Goal: Task Accomplishment & Management: Use online tool/utility

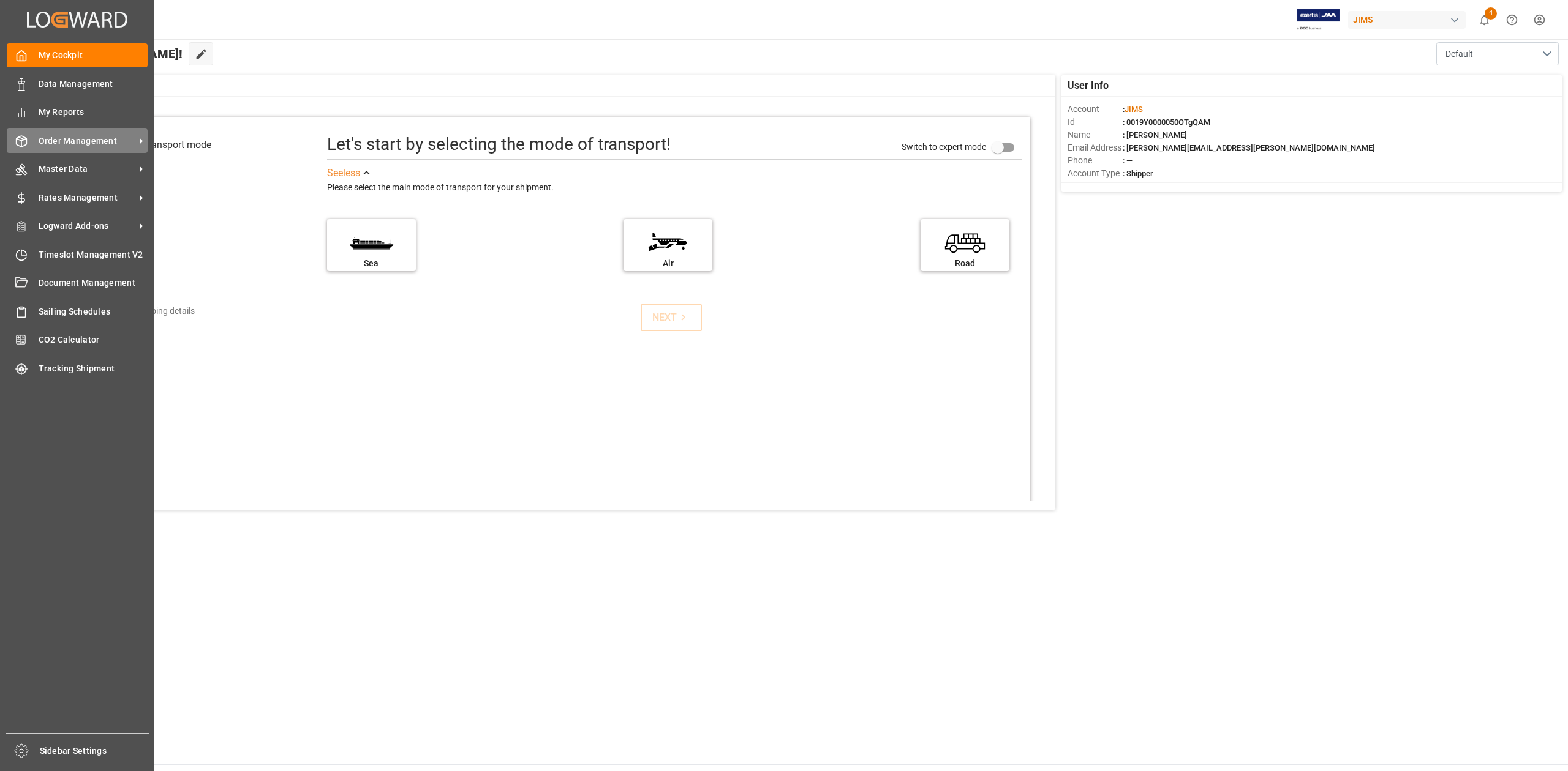
click at [76, 136] on span "Order Management" at bounding box center [87, 140] width 97 height 13
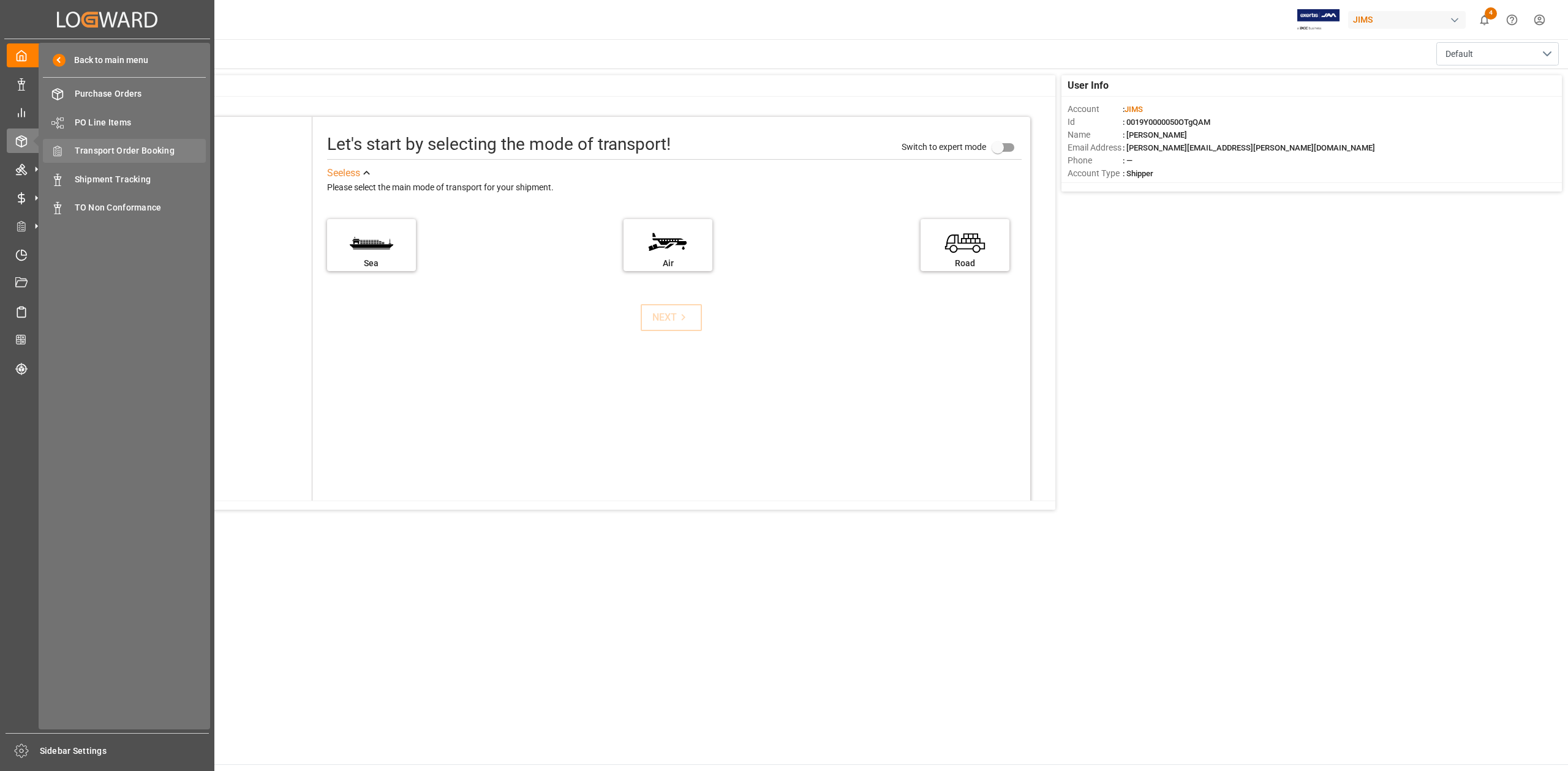
click at [143, 148] on span "Transport Order Booking" at bounding box center [141, 150] width 132 height 13
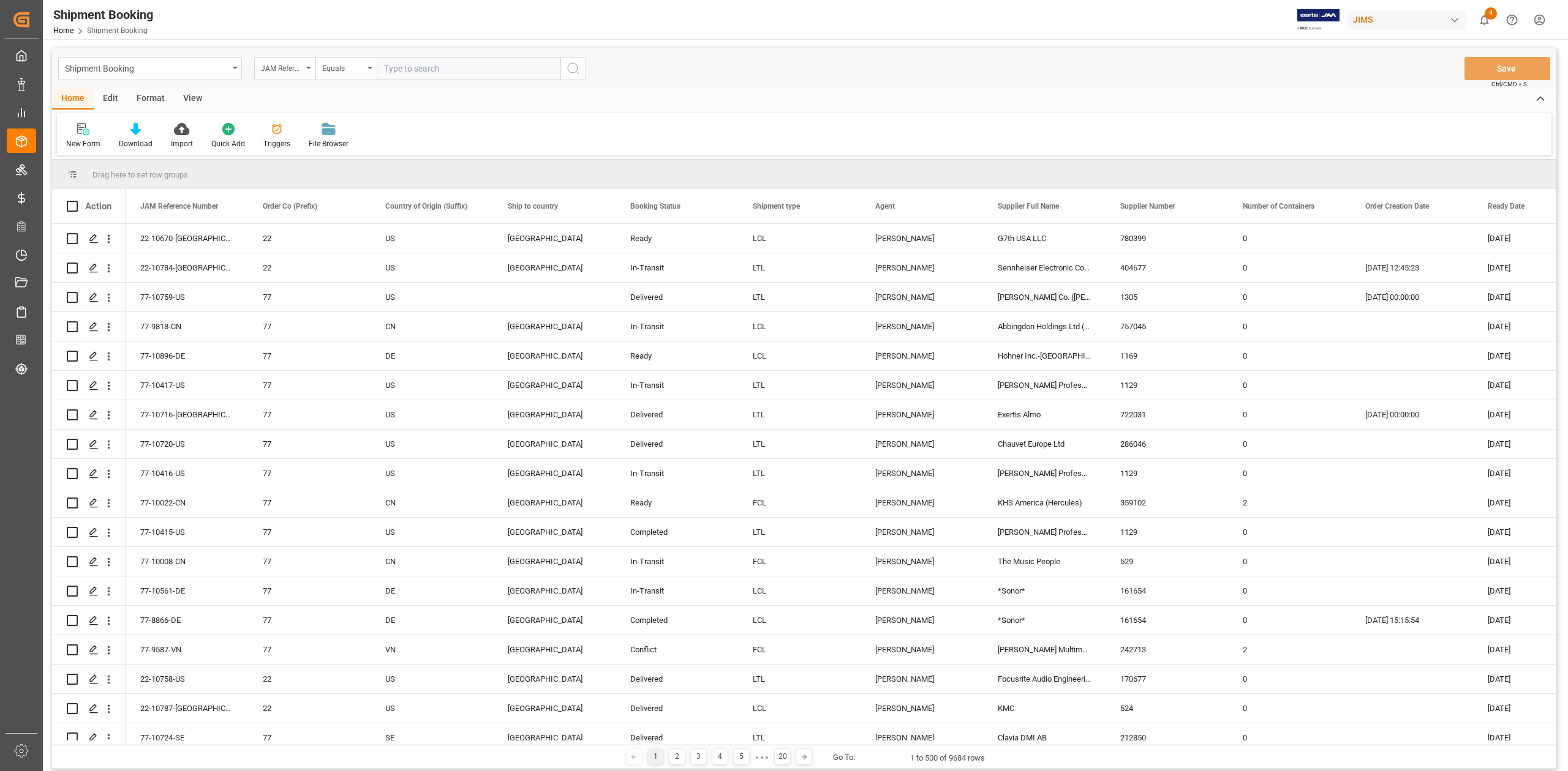
click at [393, 73] on input "text" at bounding box center [469, 69] width 184 height 23
type input "77-10318-CN"
click at [571, 75] on icon "search button" at bounding box center [573, 68] width 15 height 15
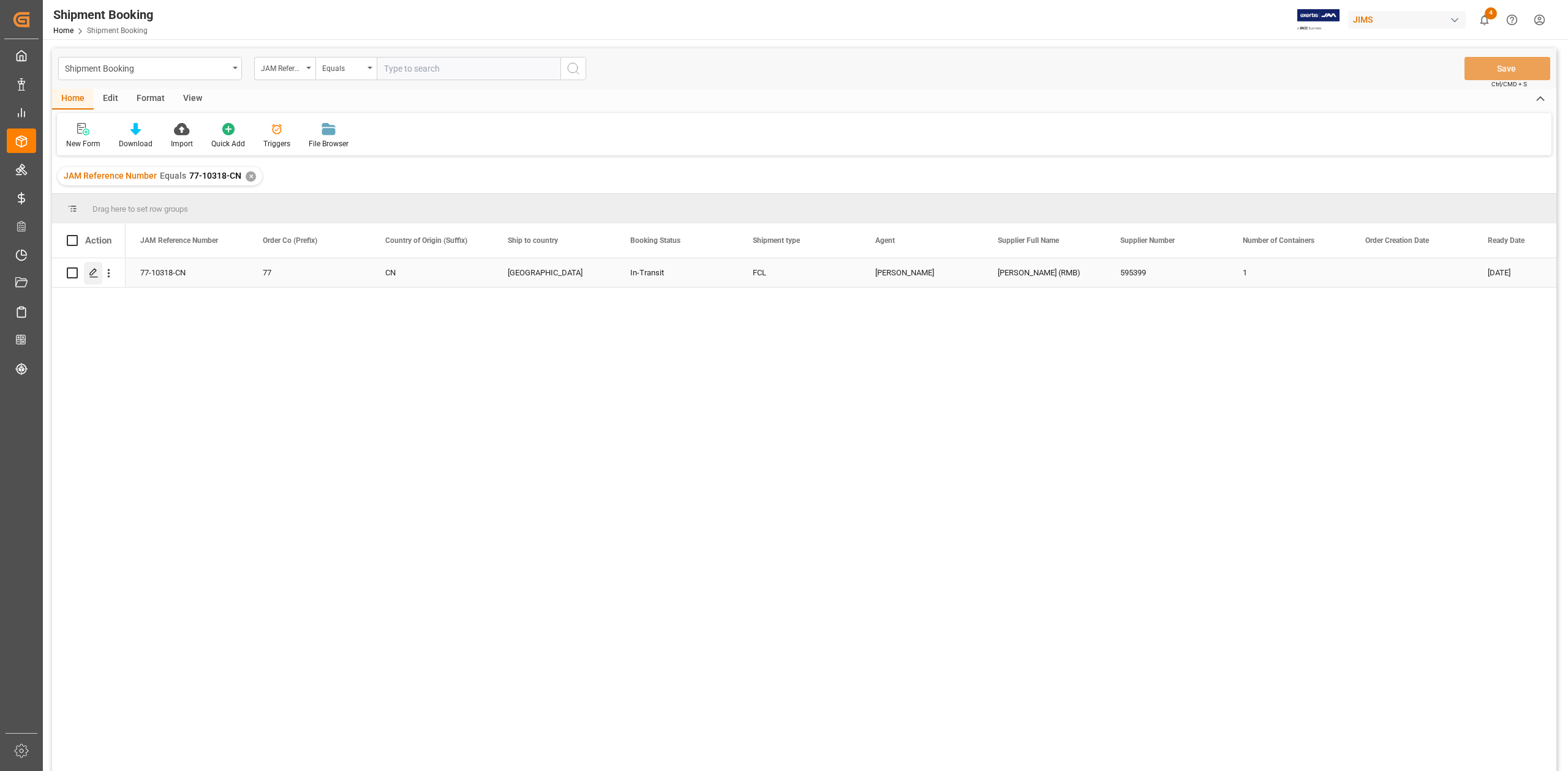
click at [94, 275] on icon "Press SPACE to select this row." at bounding box center [94, 273] width 10 height 10
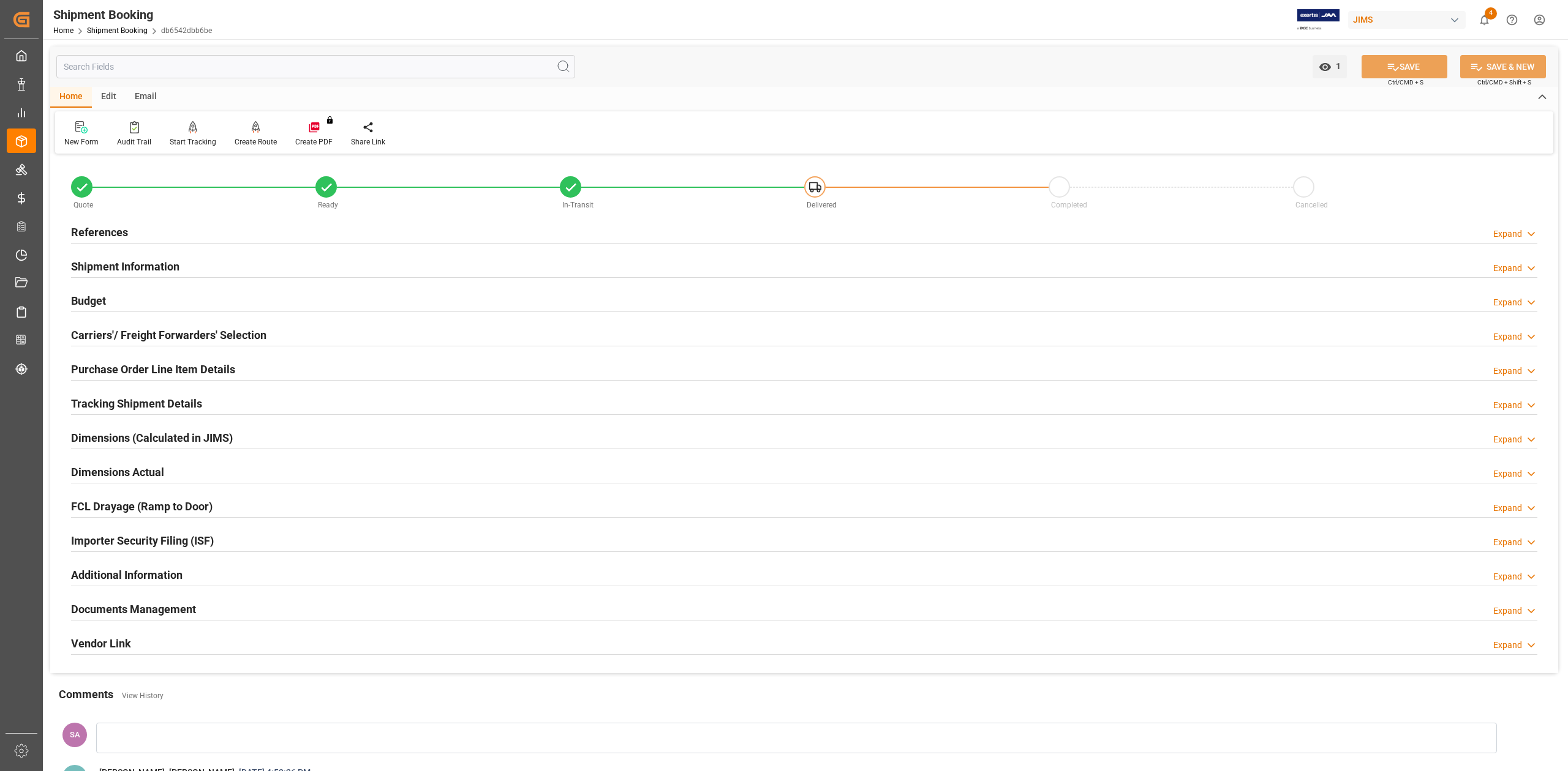
click at [119, 229] on h2 "References" at bounding box center [99, 231] width 57 height 16
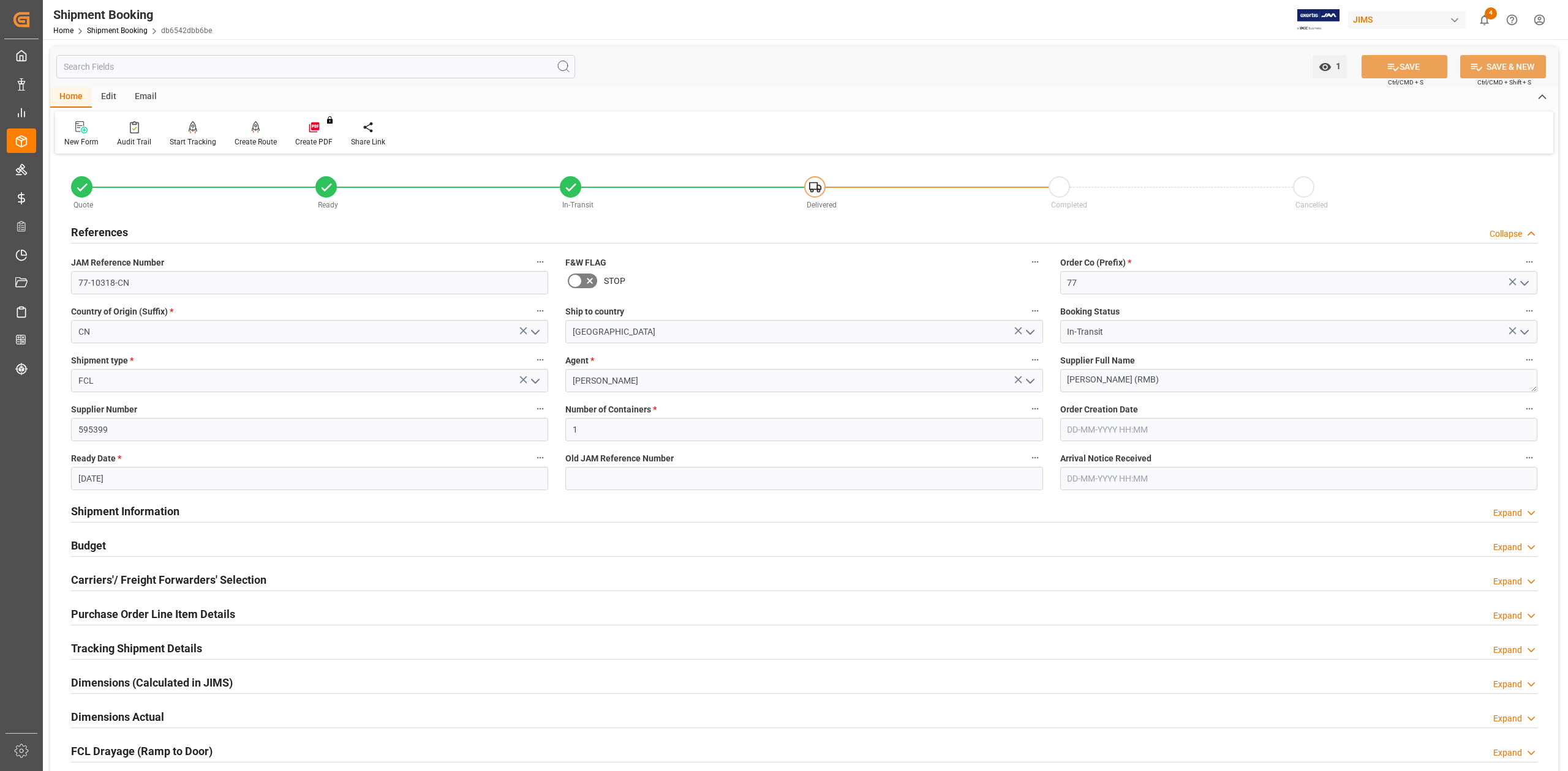
click at [168, 509] on h2 "Shipment Information" at bounding box center [125, 510] width 109 height 16
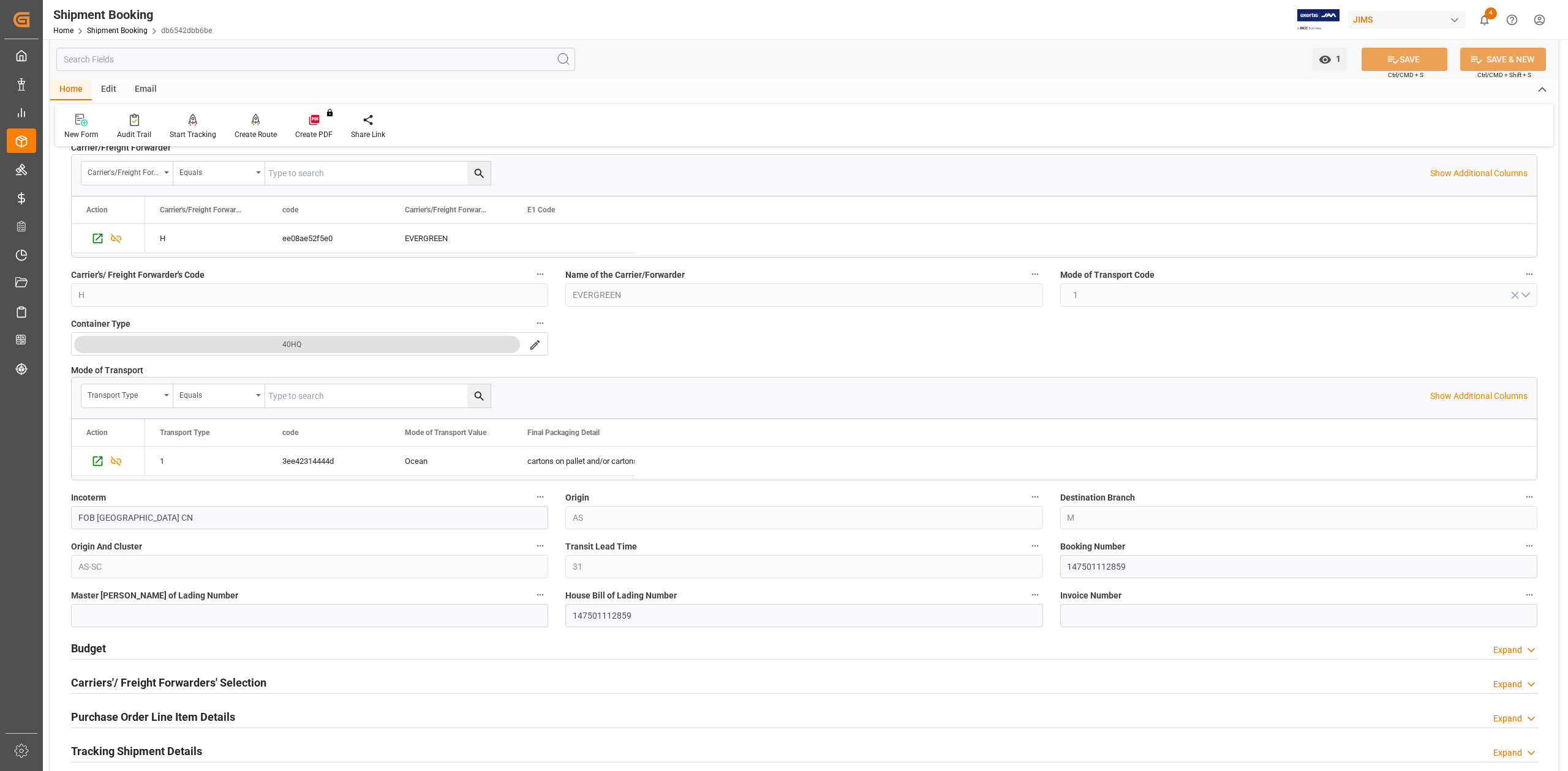
scroll to position [408, 0]
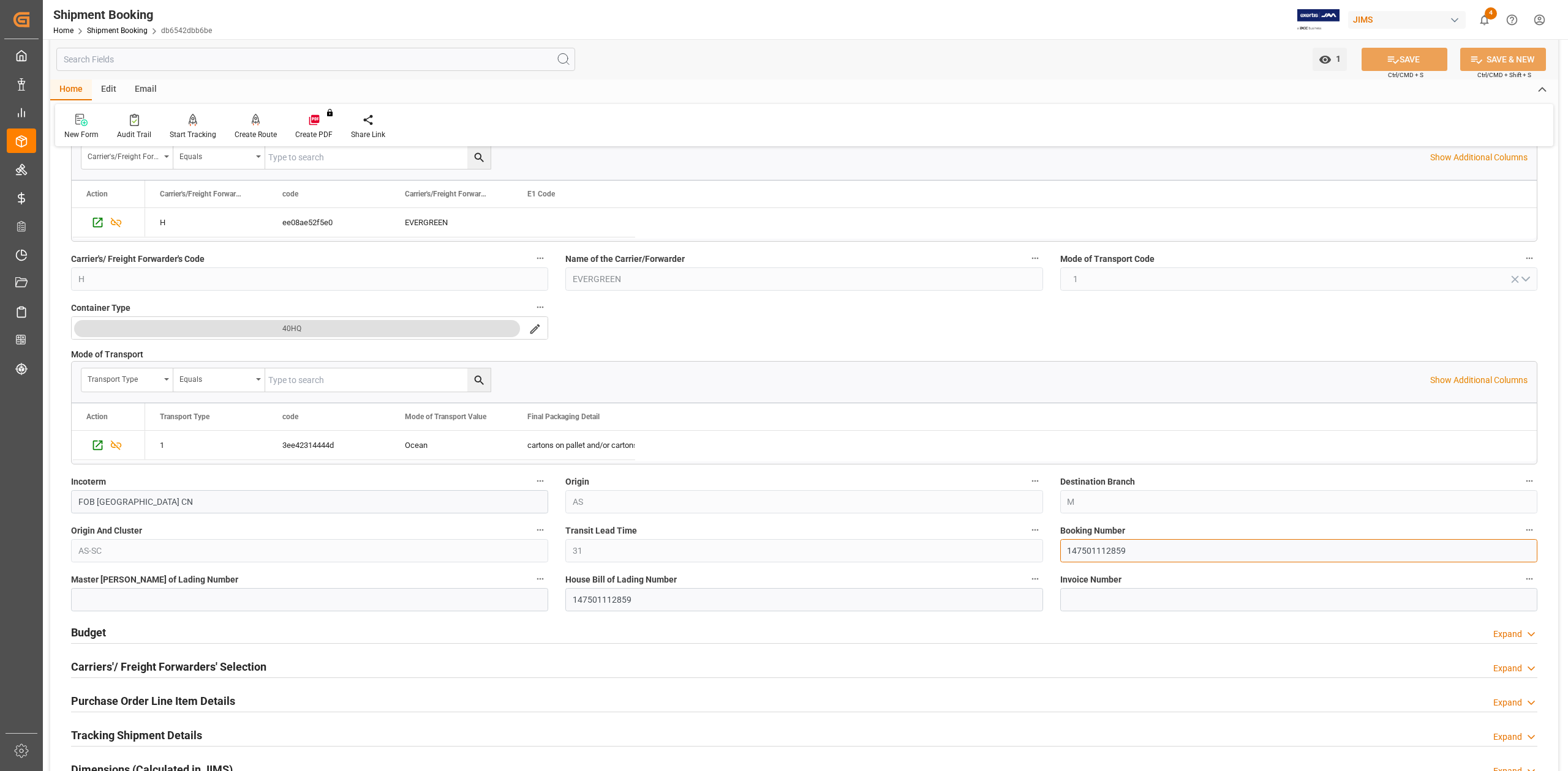
drag, startPoint x: 1094, startPoint y: 561, endPoint x: 1090, endPoint y: 554, distance: 8.1
click at [1094, 561] on input "147501112859" at bounding box center [1299, 551] width 477 height 23
click at [1090, 553] on input "147501112859" at bounding box center [1299, 551] width 477 height 23
click at [1090, 552] on input "147501112859" at bounding box center [1299, 551] width 477 height 23
paste input "77-10318-CN"
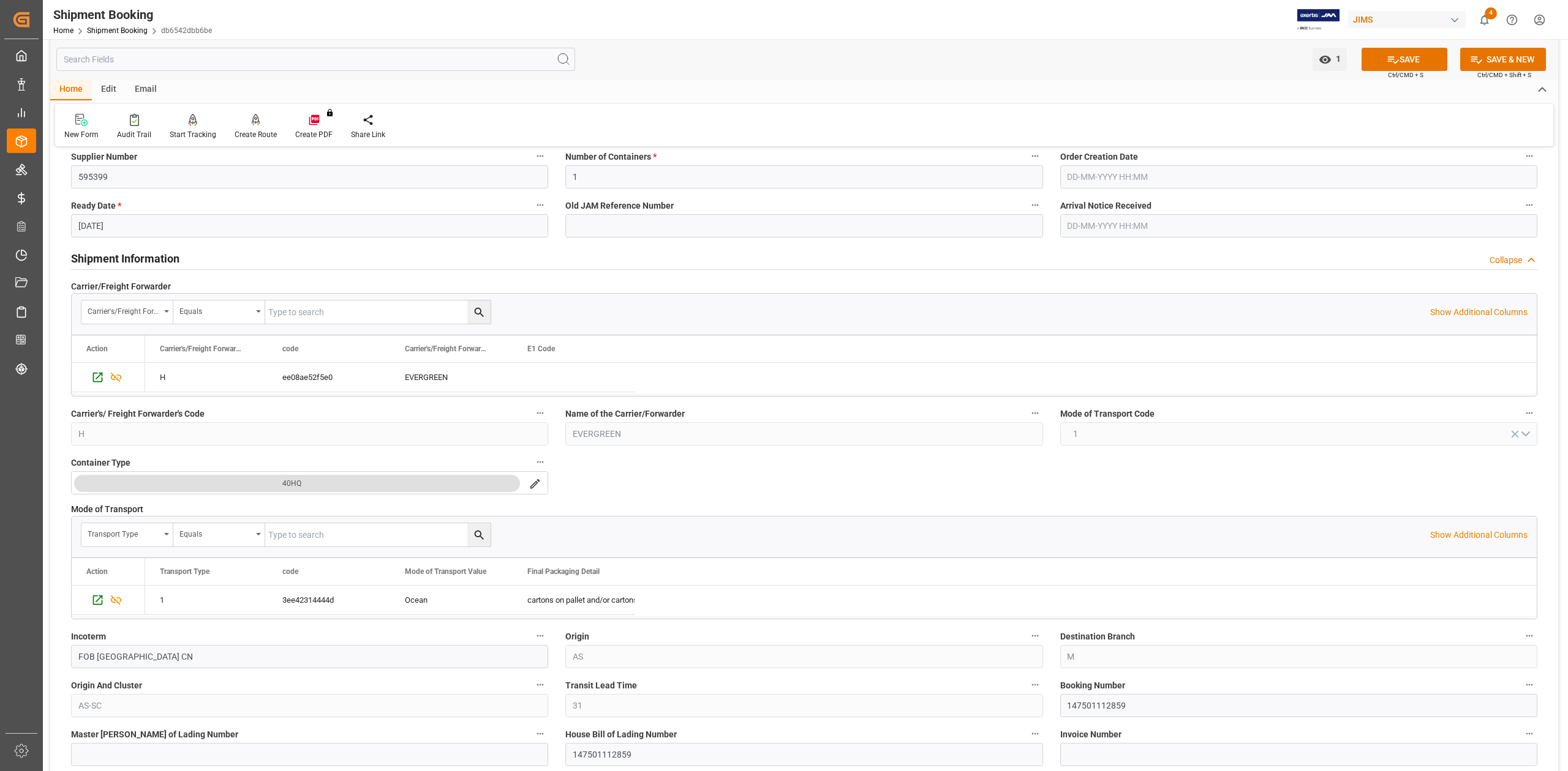
scroll to position [326, 0]
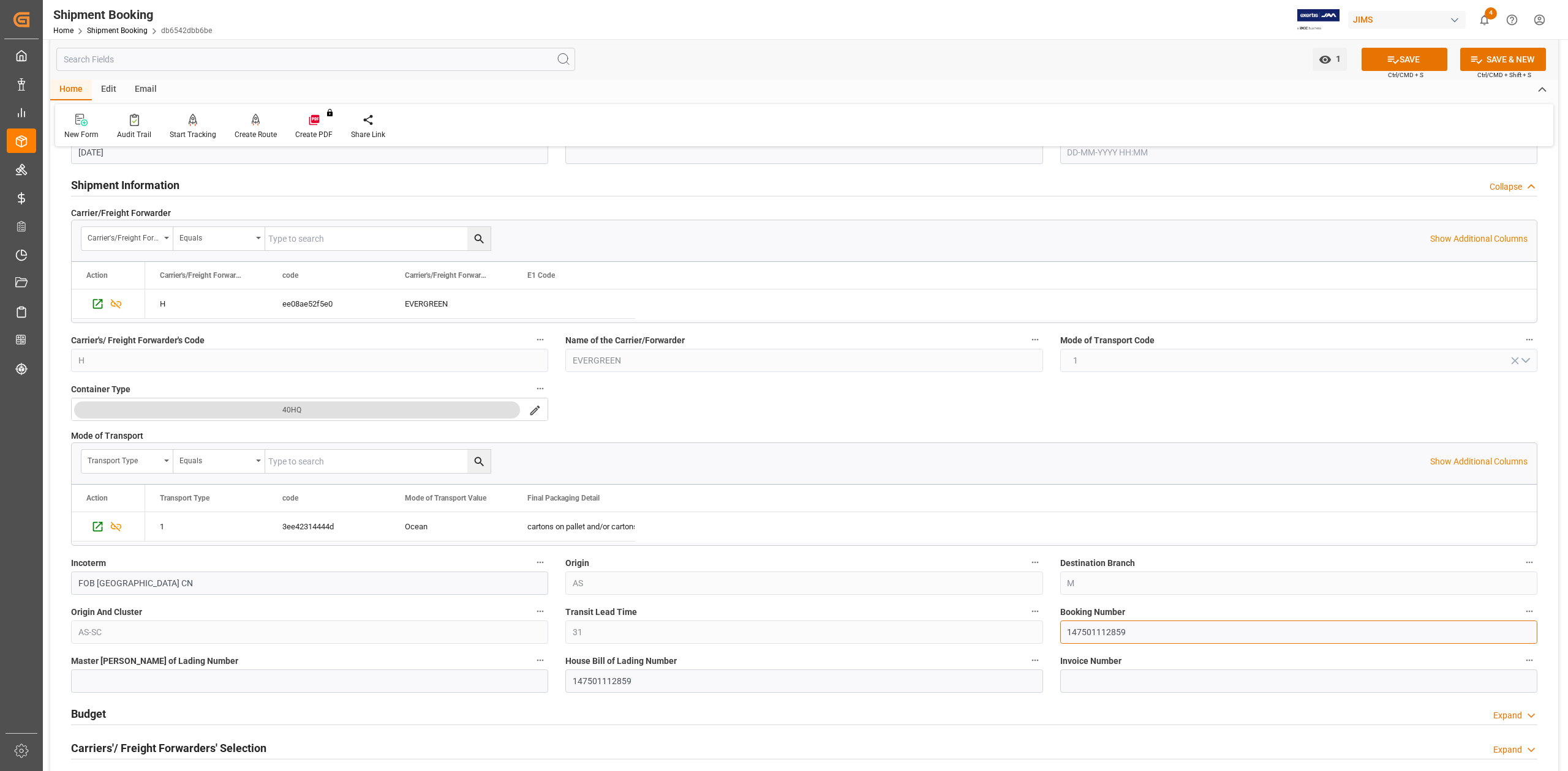
click at [1096, 632] on input "147501112859" at bounding box center [1299, 632] width 477 height 23
paste input "35514"
type input "147501135514"
click at [605, 686] on input "147501112859" at bounding box center [803, 681] width 477 height 23
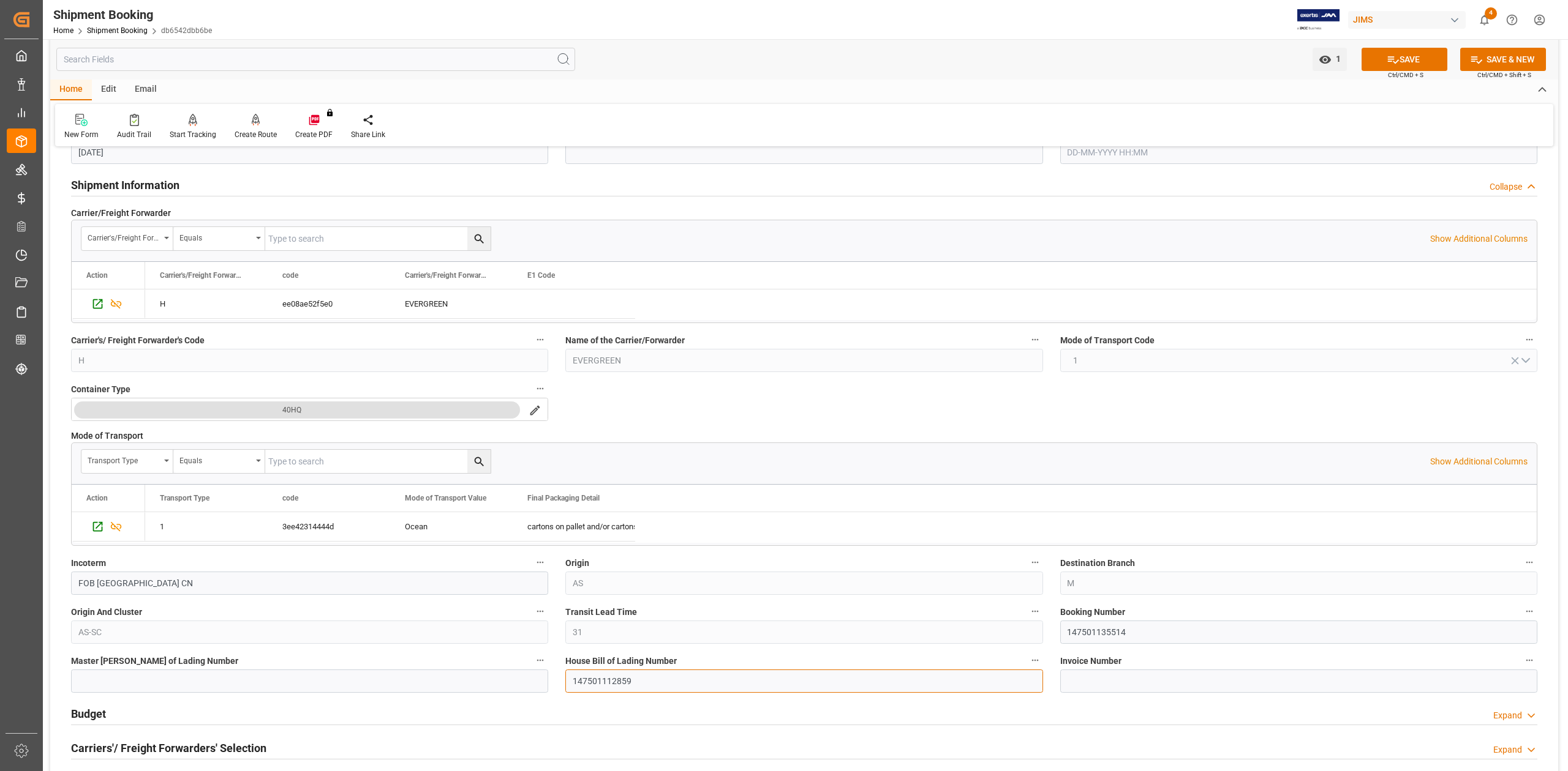
click at [605, 686] on input "147501112859" at bounding box center [803, 681] width 477 height 23
paste input "35514"
type input "147501135514"
click at [1415, 55] on button "SAVE" at bounding box center [1404, 59] width 85 height 23
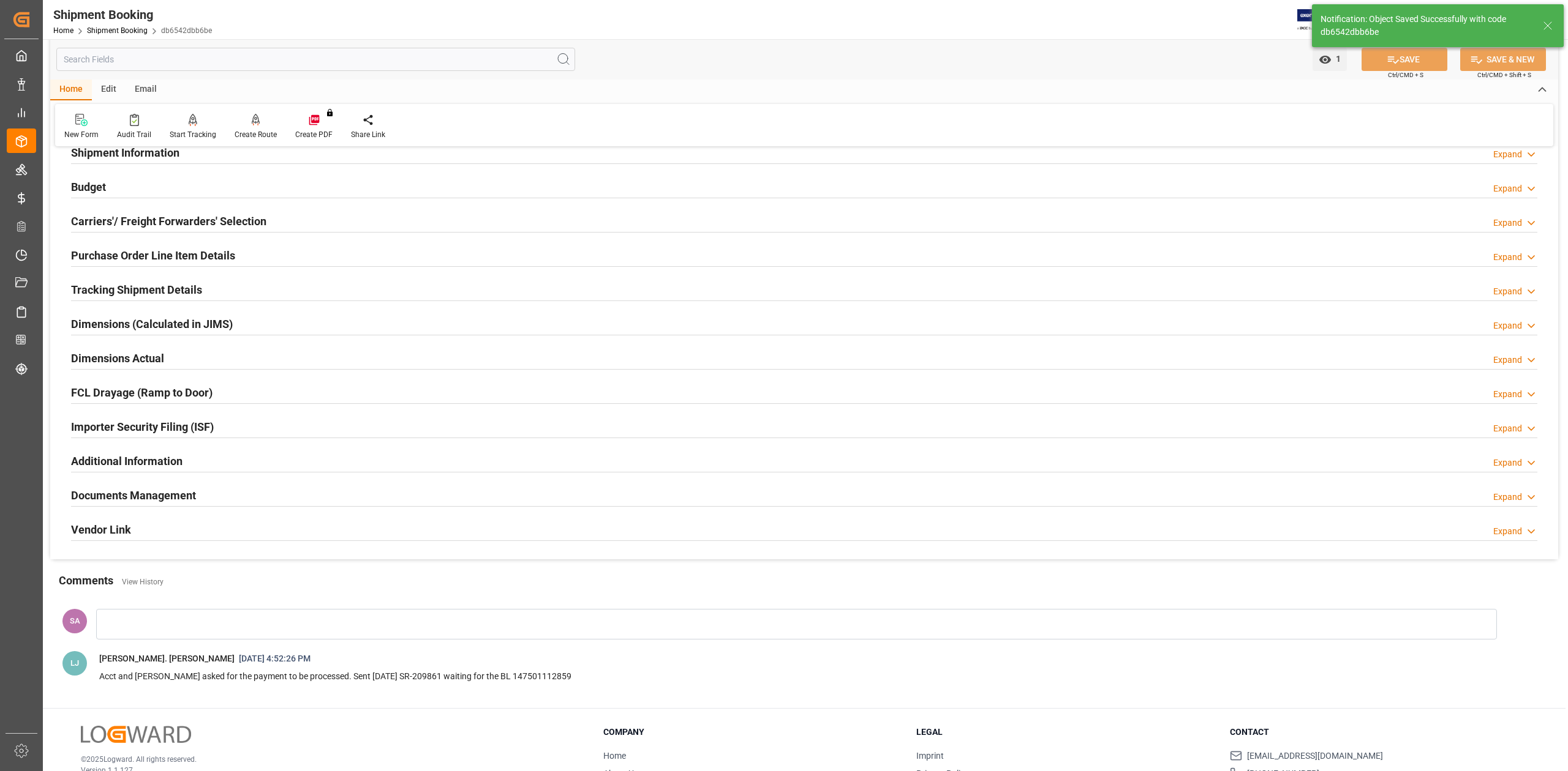
scroll to position [0, 0]
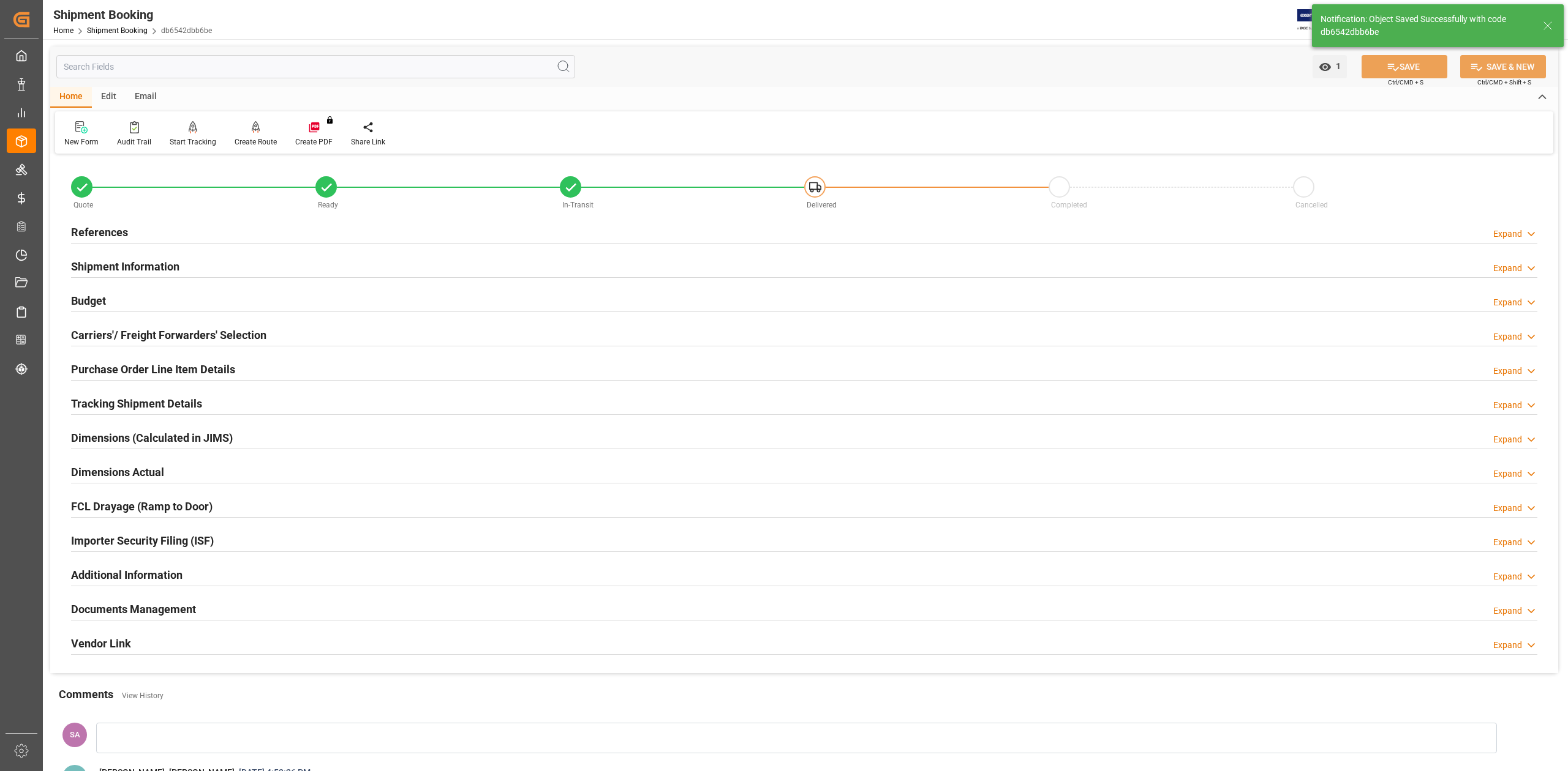
drag, startPoint x: 123, startPoint y: 227, endPoint x: 150, endPoint y: 242, distance: 30.9
click at [122, 227] on h2 "References" at bounding box center [99, 231] width 57 height 16
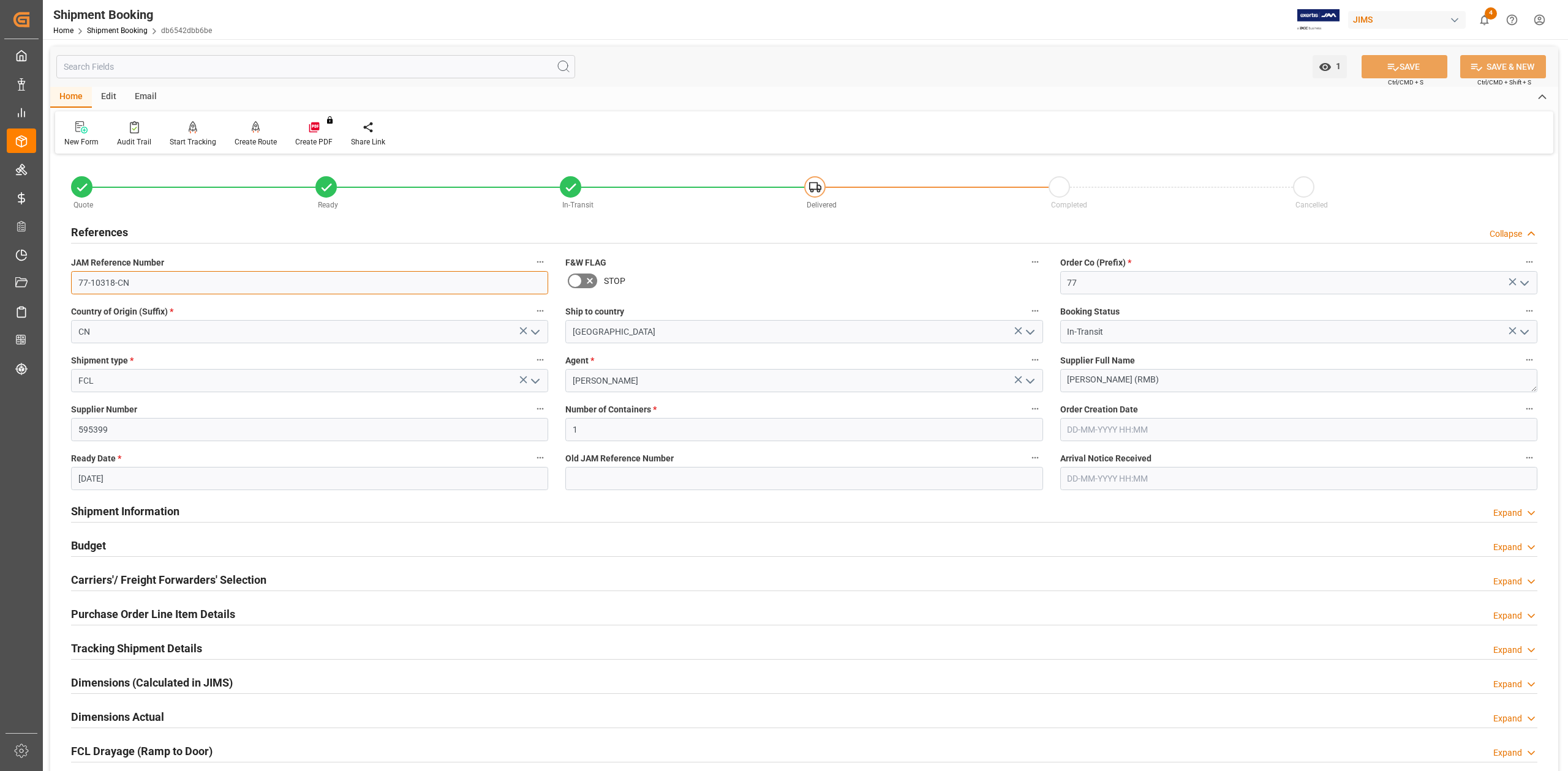
click at [212, 279] on input "77-10318-CN" at bounding box center [309, 283] width 477 height 23
